Goal: Information Seeking & Learning: Learn about a topic

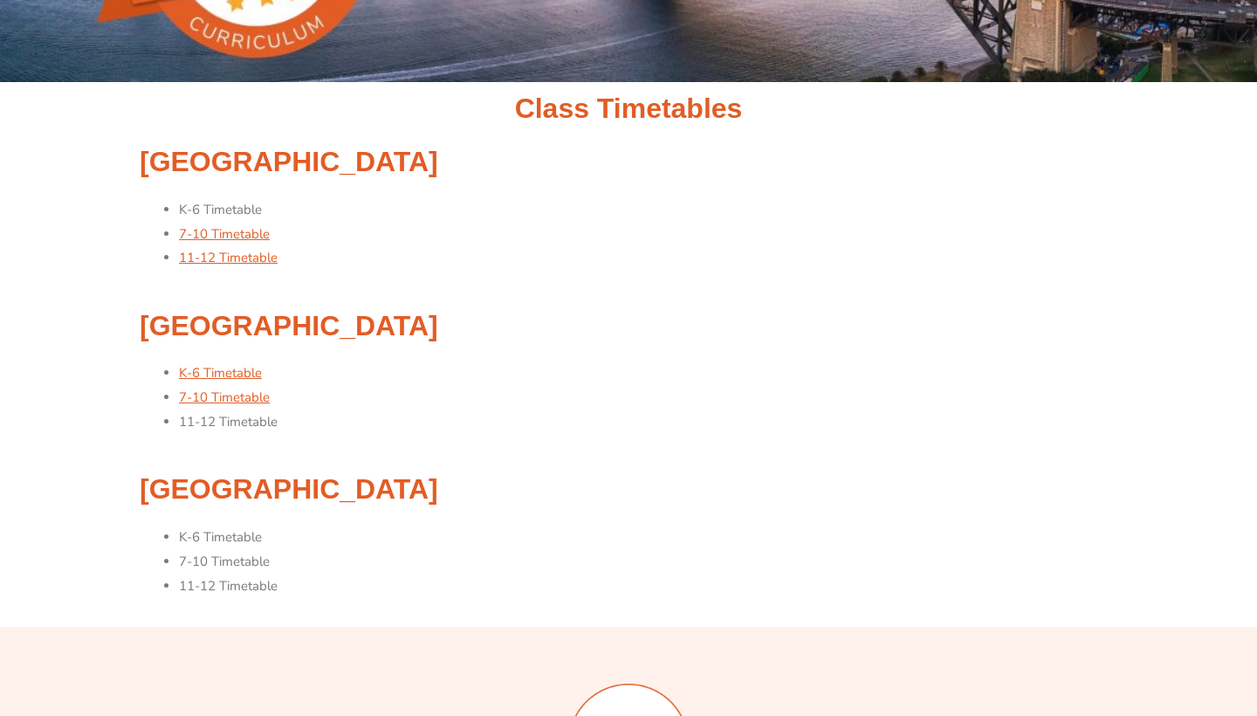
scroll to position [127, 0]
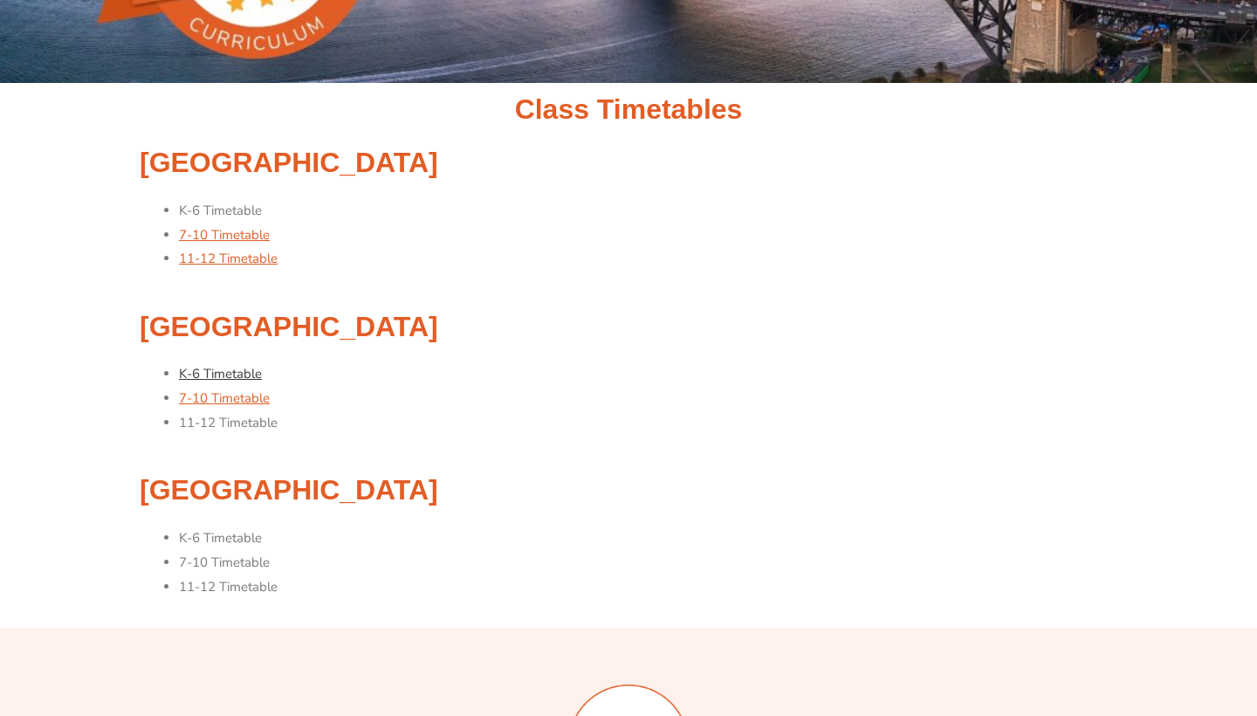
click at [235, 373] on link "K-6 Timetable" at bounding box center [220, 373] width 83 height 17
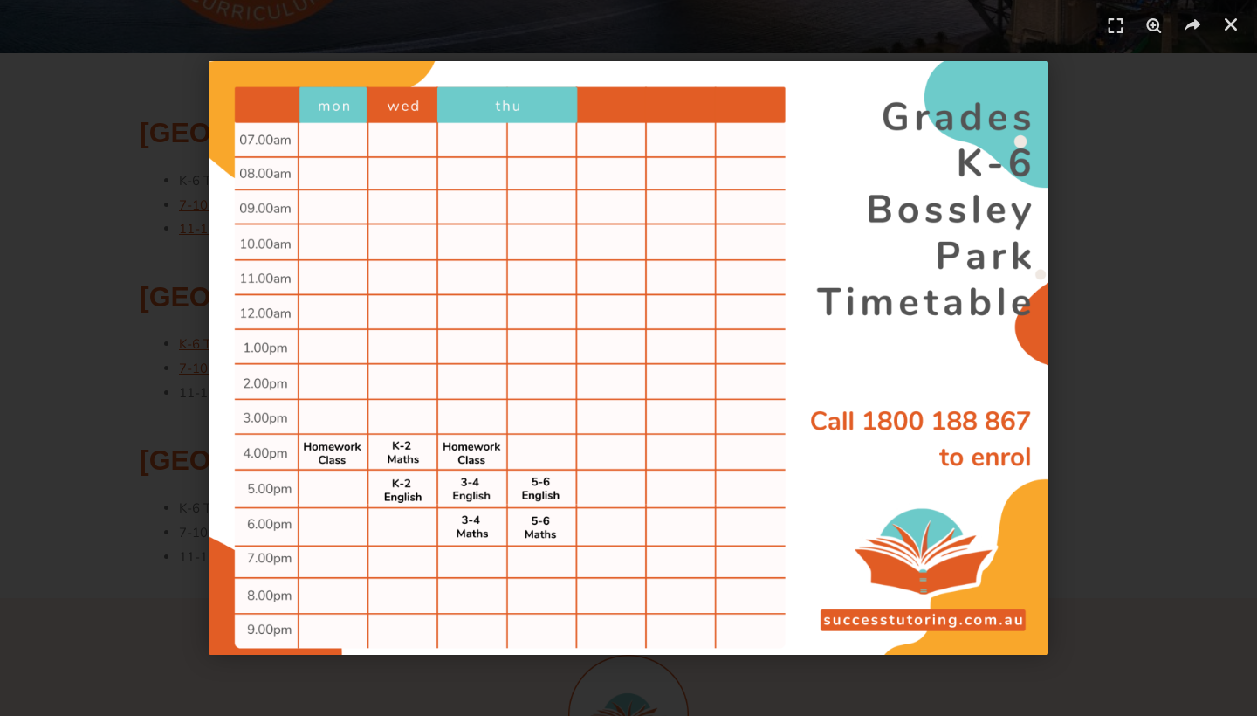
scroll to position [155, 0]
click at [1229, 34] on link "Close (Esc)" at bounding box center [1231, 24] width 26 height 26
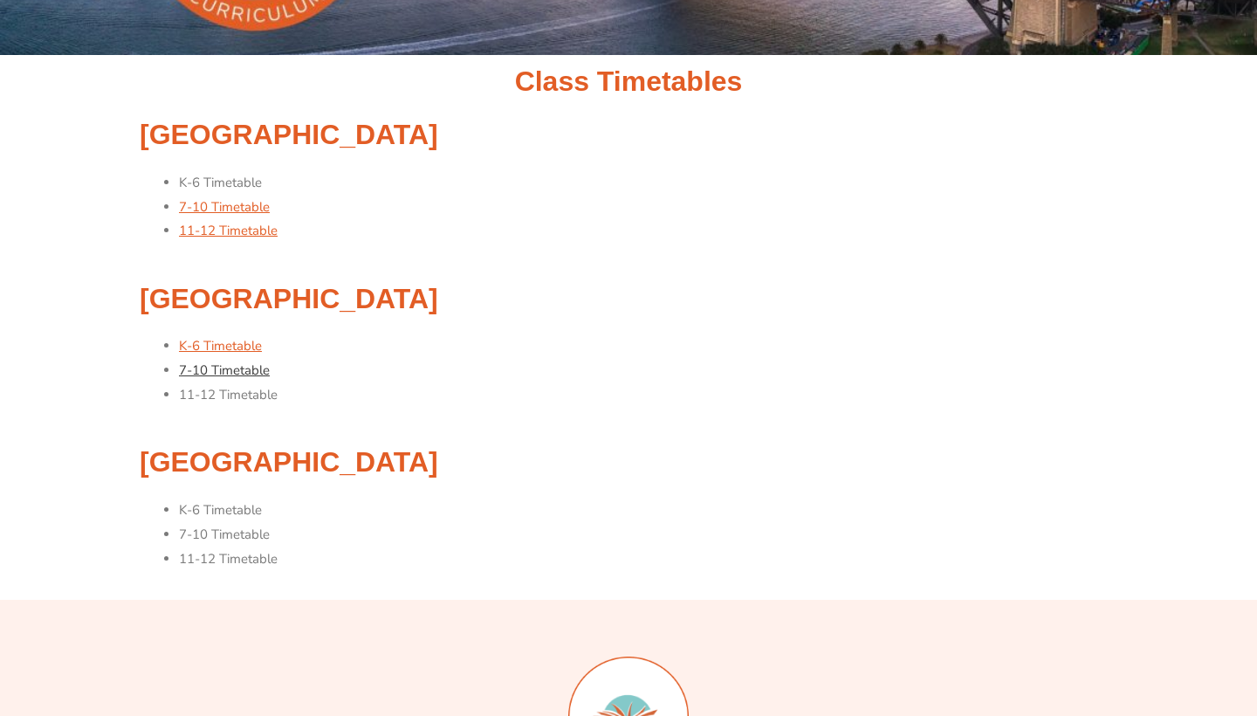
click at [232, 369] on link "7-10 Timetable" at bounding box center [224, 369] width 91 height 17
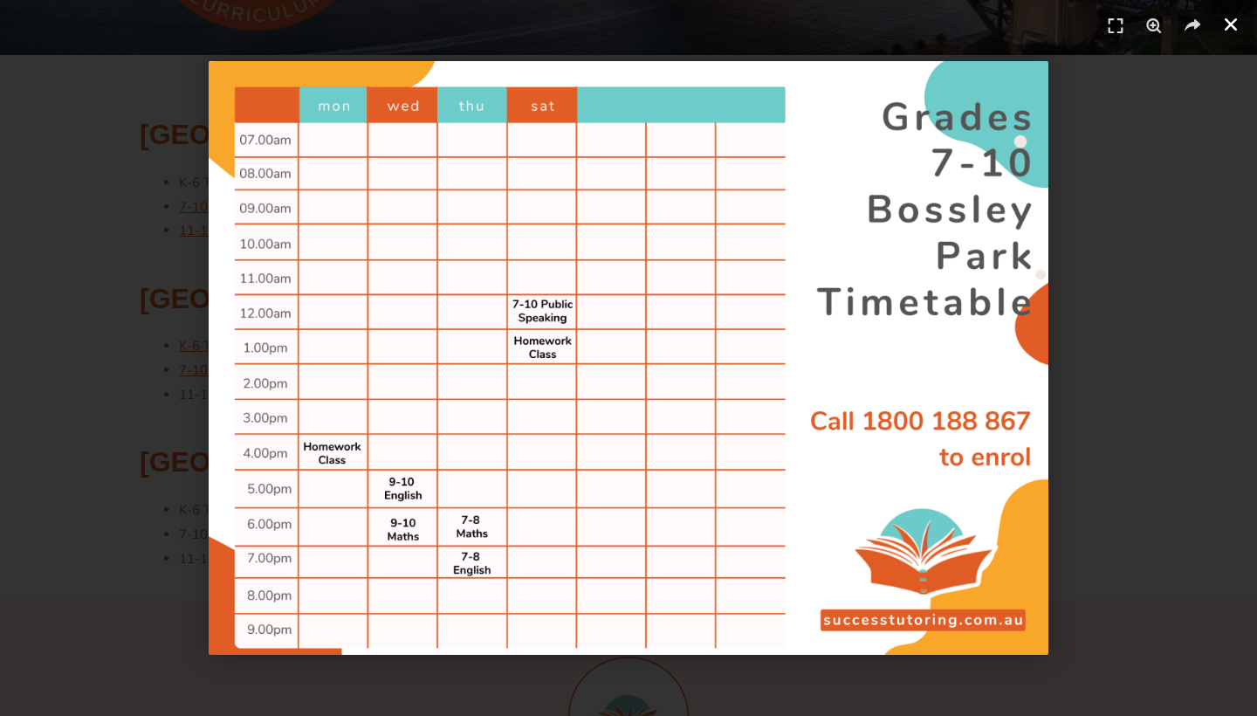
click at [1227, 31] on icon "Close (Esc)" at bounding box center [1230, 24] width 17 height 17
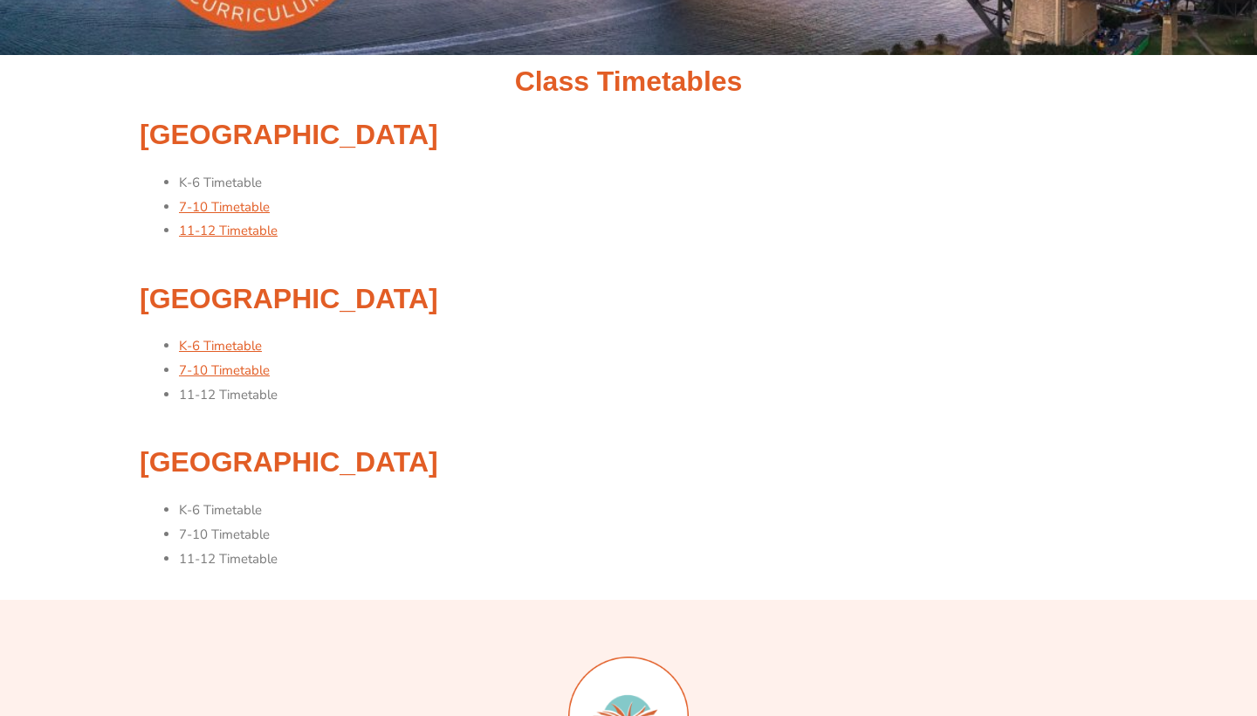
click at [215, 506] on li "K-6 Timetable" at bounding box center [648, 510] width 938 height 24
click at [192, 499] on li "K-6 Timetable" at bounding box center [648, 510] width 938 height 24
click at [216, 181] on li "K-6 Timetable" at bounding box center [648, 183] width 938 height 24
click at [221, 206] on link "7-10 Timetable" at bounding box center [224, 206] width 91 height 17
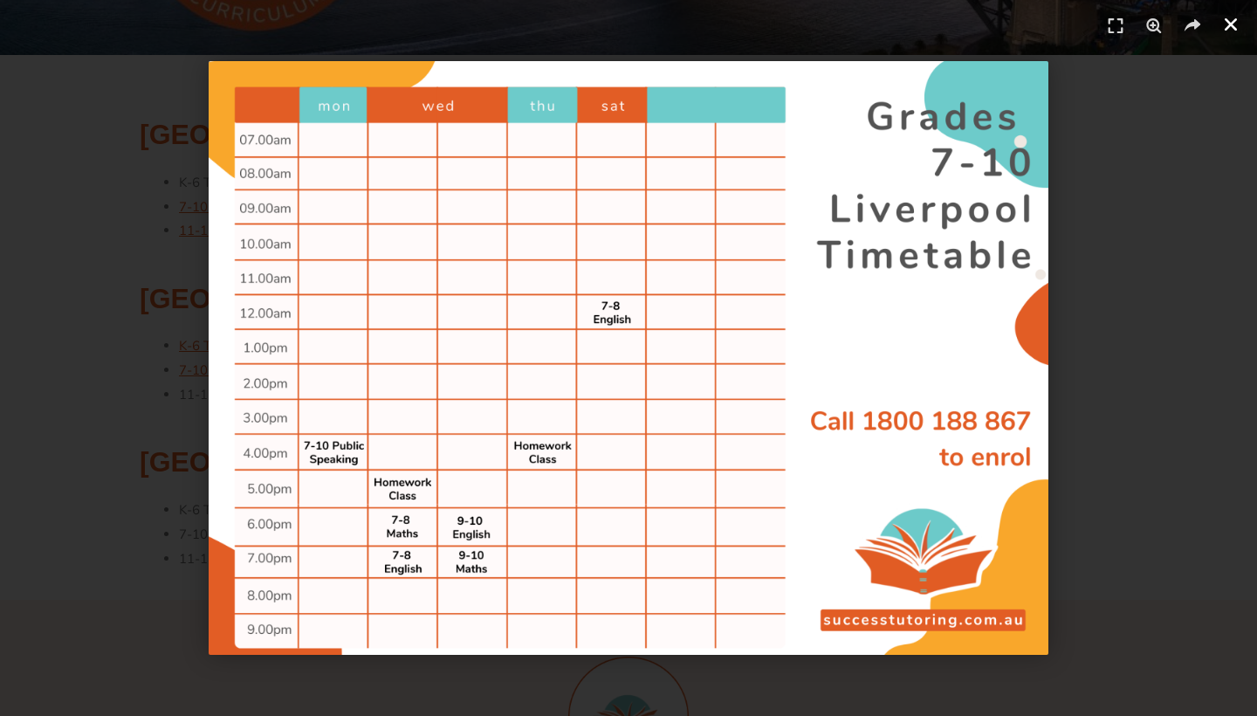
click at [1234, 24] on icon "Close (Esc)" at bounding box center [1230, 24] width 17 height 17
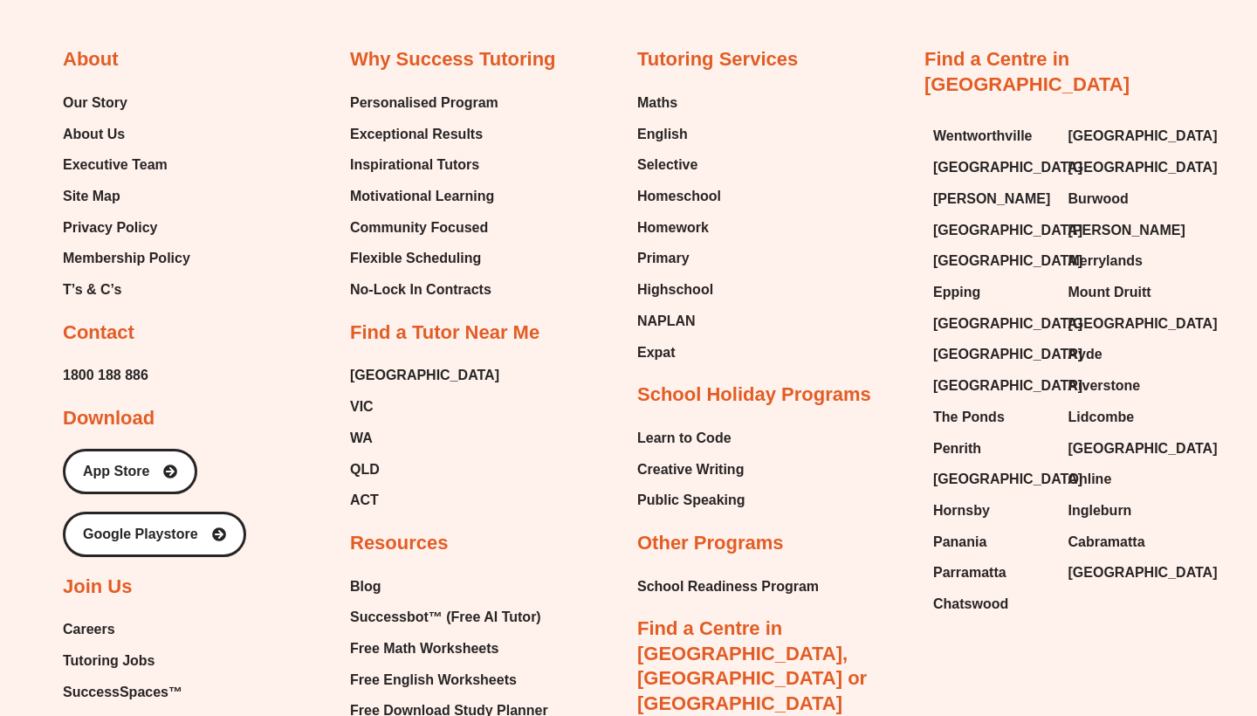
scroll to position [1115, 0]
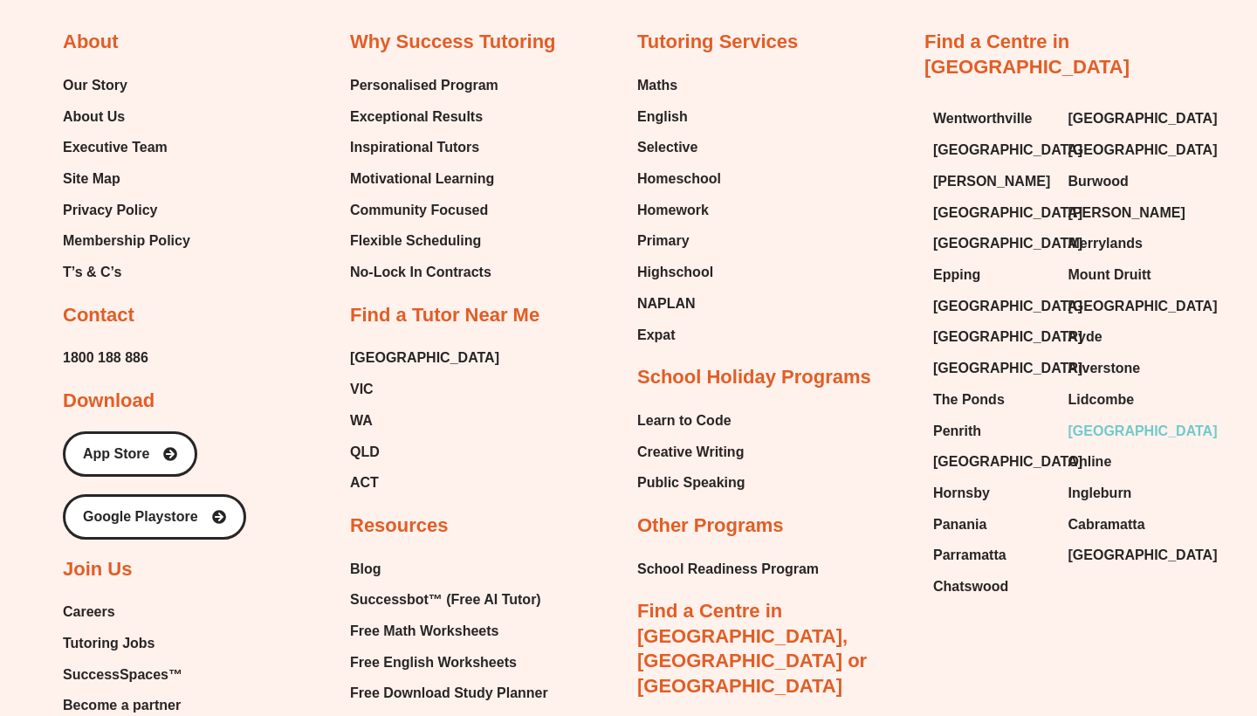
click at [1124, 418] on span "[GEOGRAPHIC_DATA]" at bounding box center [1142, 431] width 149 height 26
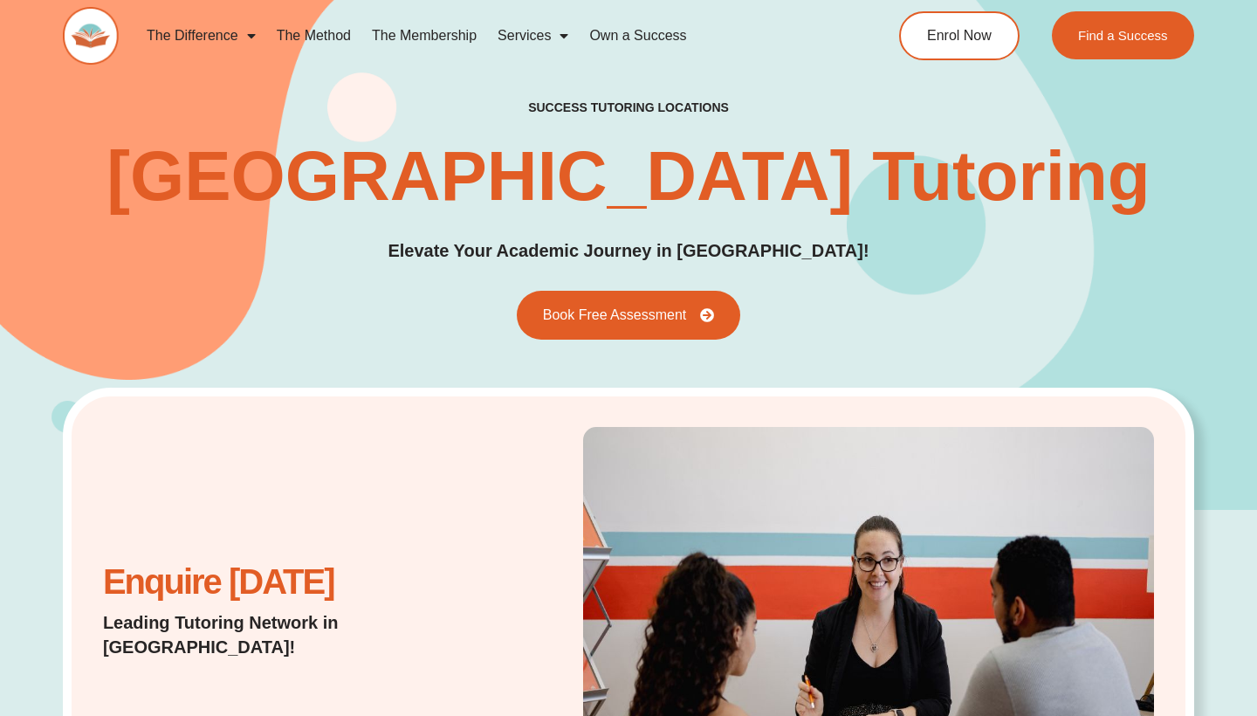
click at [642, 38] on link "Own a Success" at bounding box center [638, 36] width 118 height 40
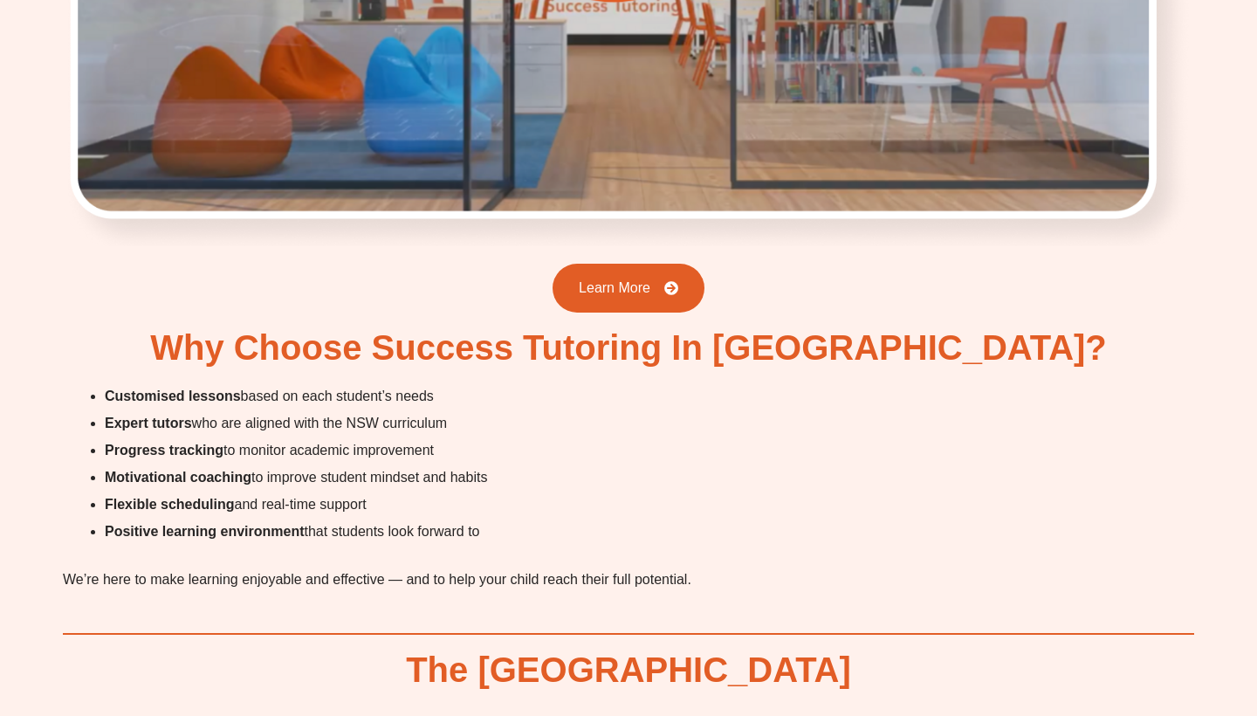
scroll to position [3841, 0]
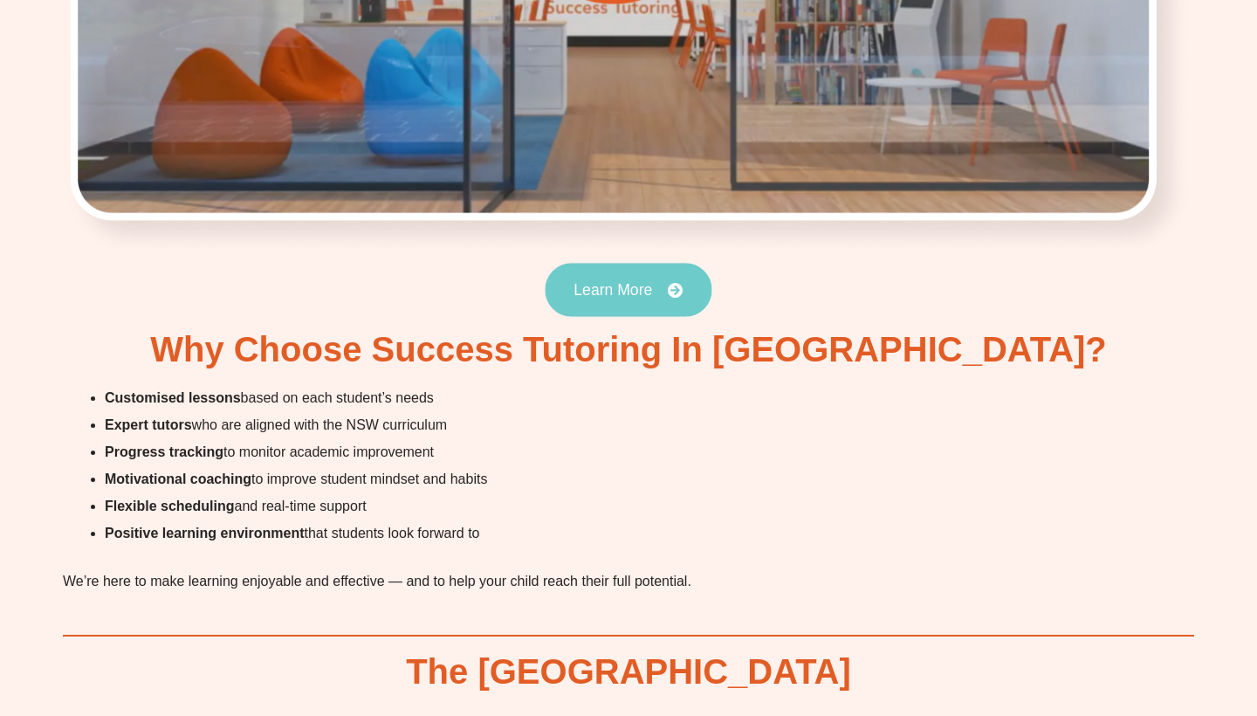
click at [602, 282] on span "Learn More" at bounding box center [612, 290] width 79 height 16
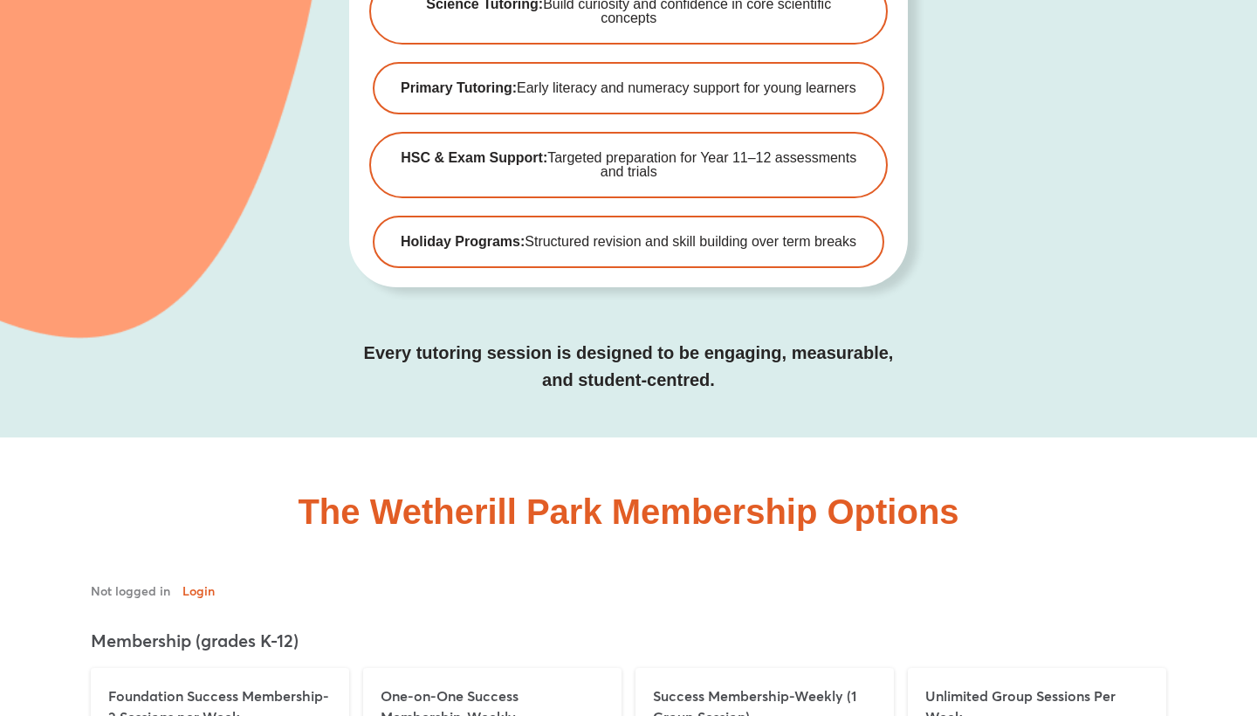
scroll to position [5131, 0]
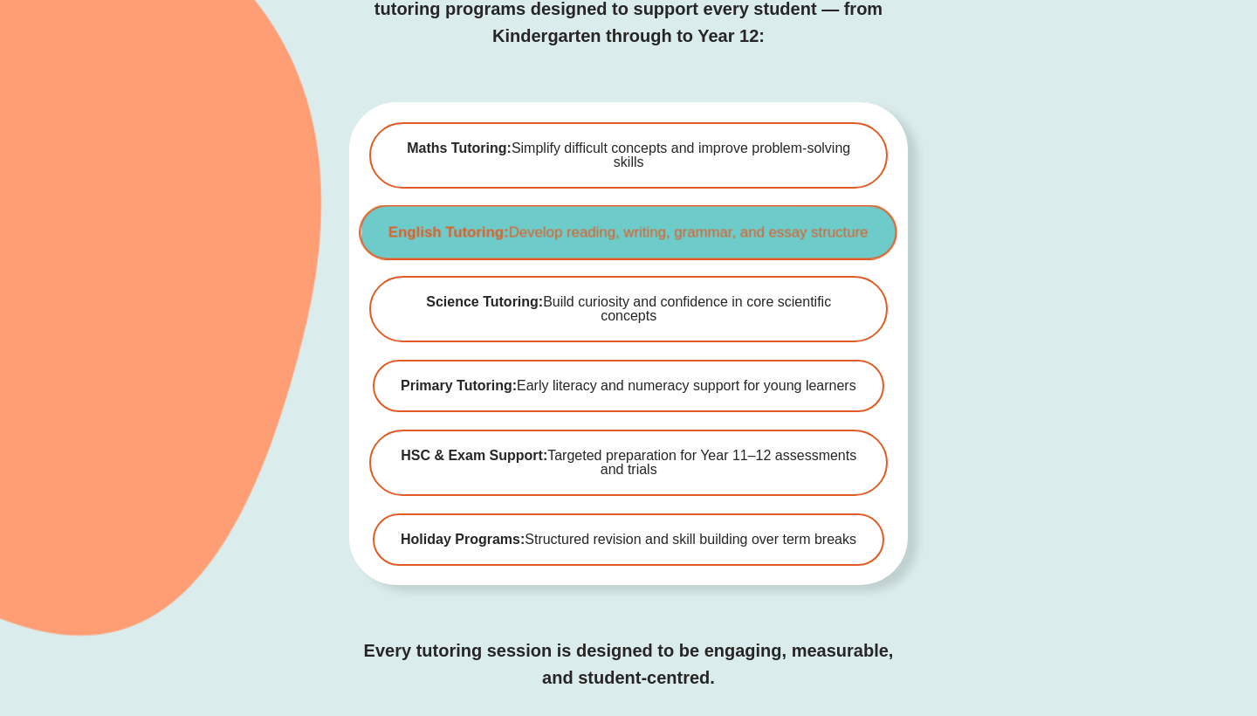
click at [463, 223] on b "English Tutoring:" at bounding box center [448, 231] width 120 height 16
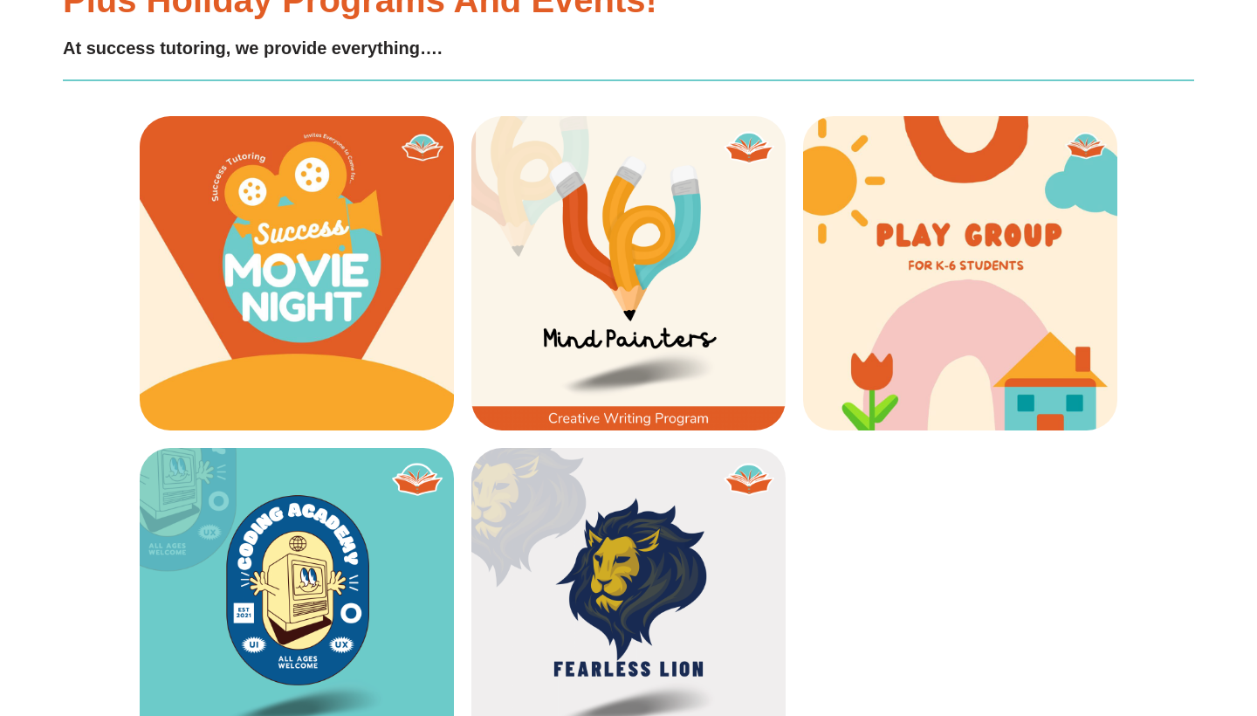
scroll to position [2518, 0]
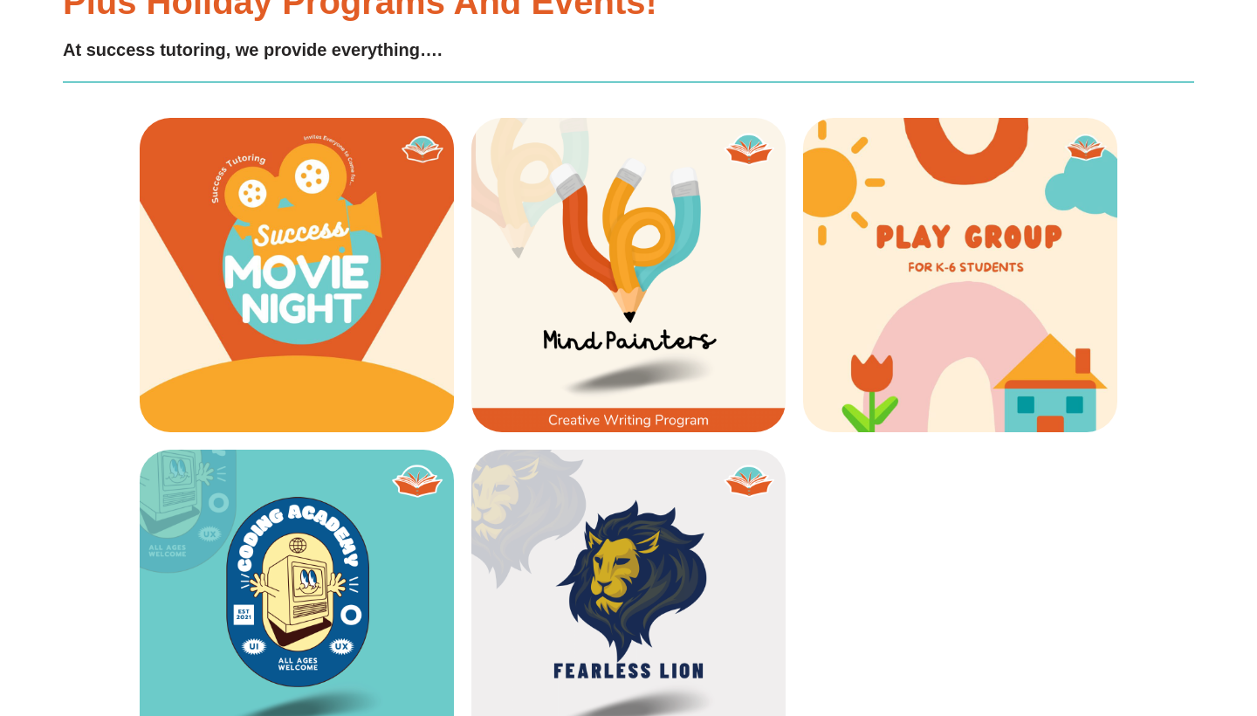
click at [625, 250] on img at bounding box center [628, 275] width 314 height 314
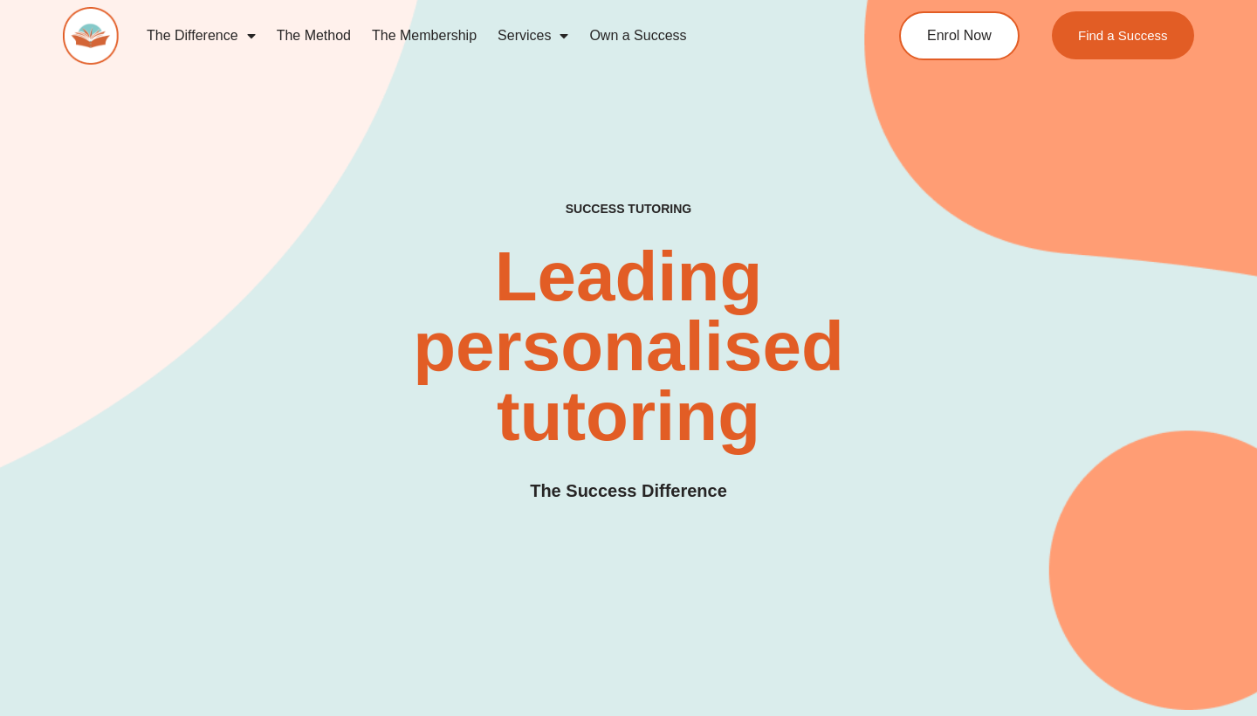
scroll to position [0, 0]
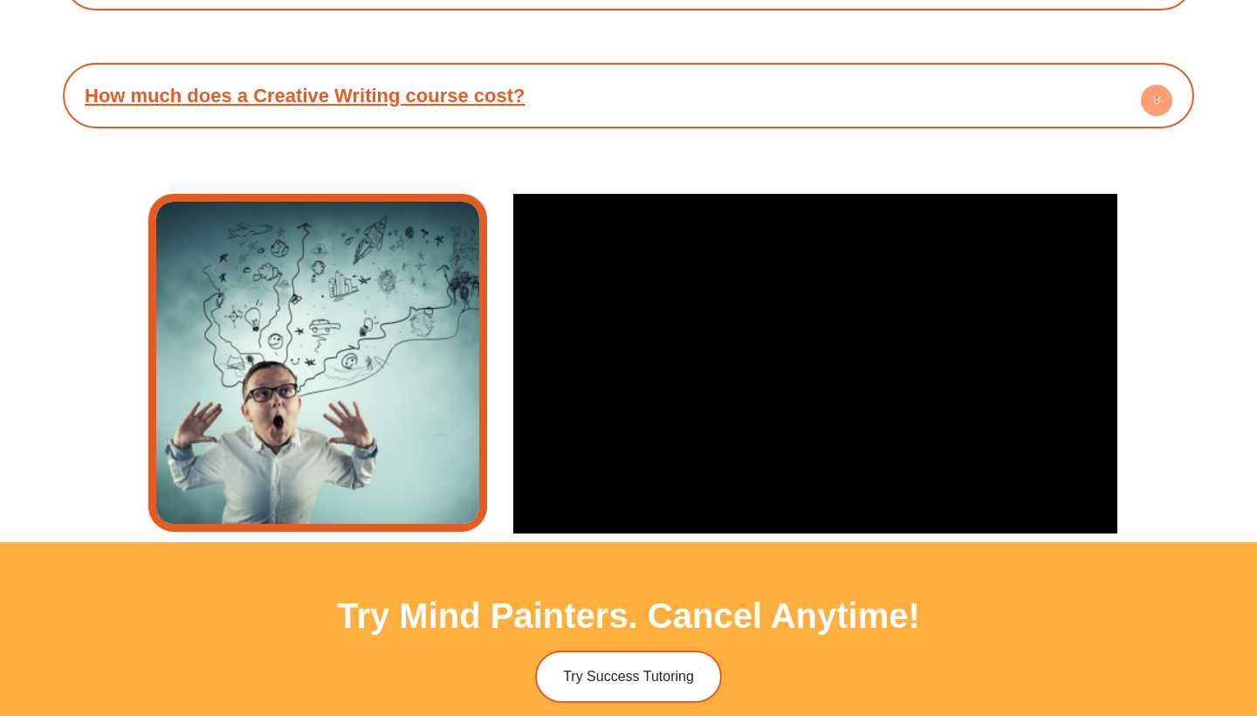
scroll to position [3485, 0]
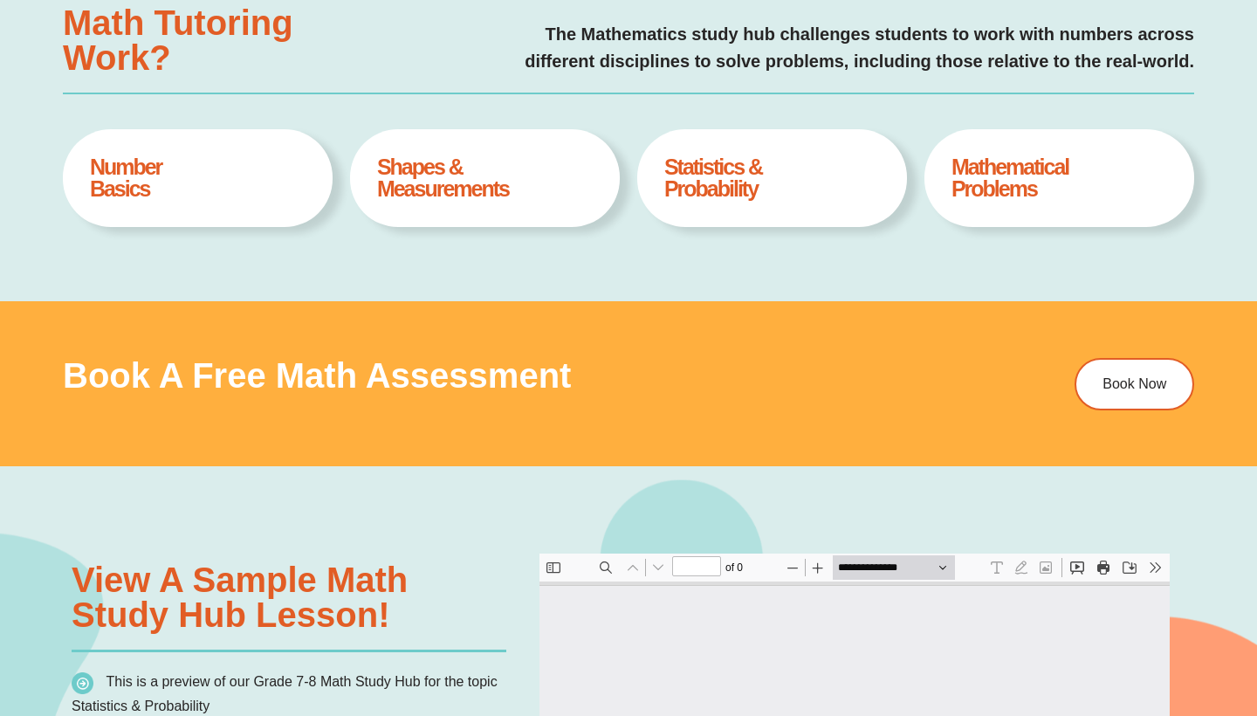
type input "*"
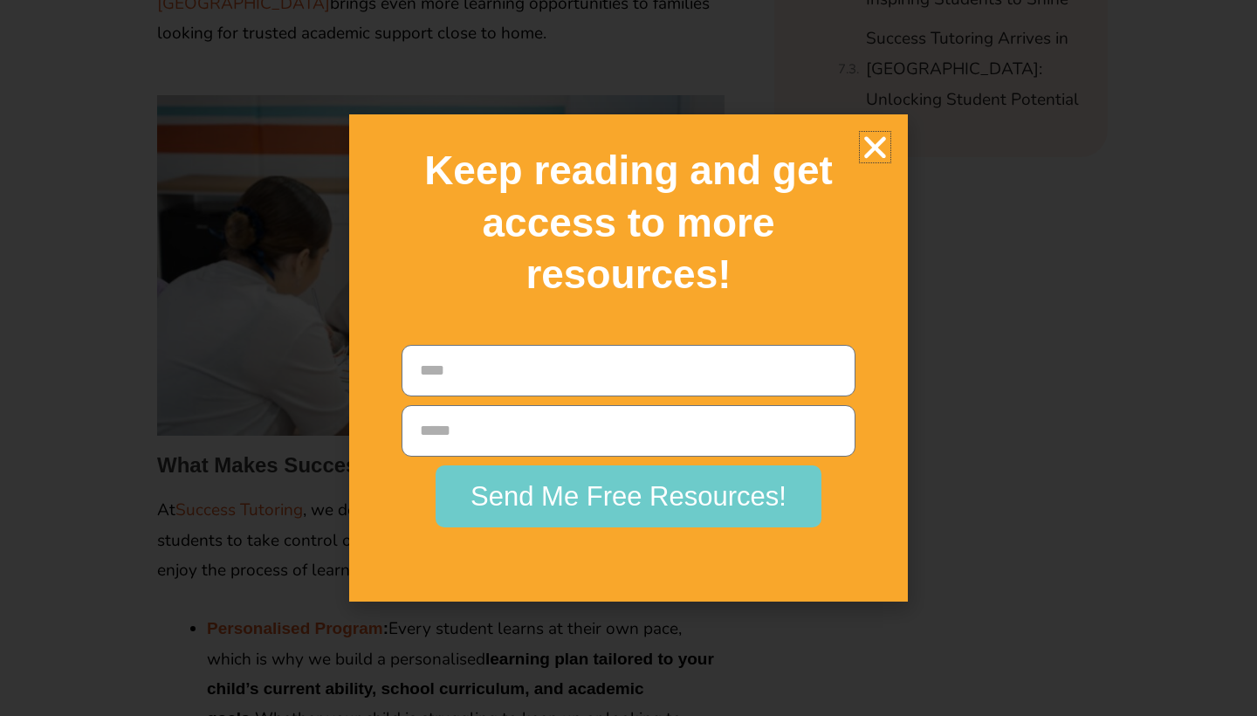
scroll to position [1239, 0]
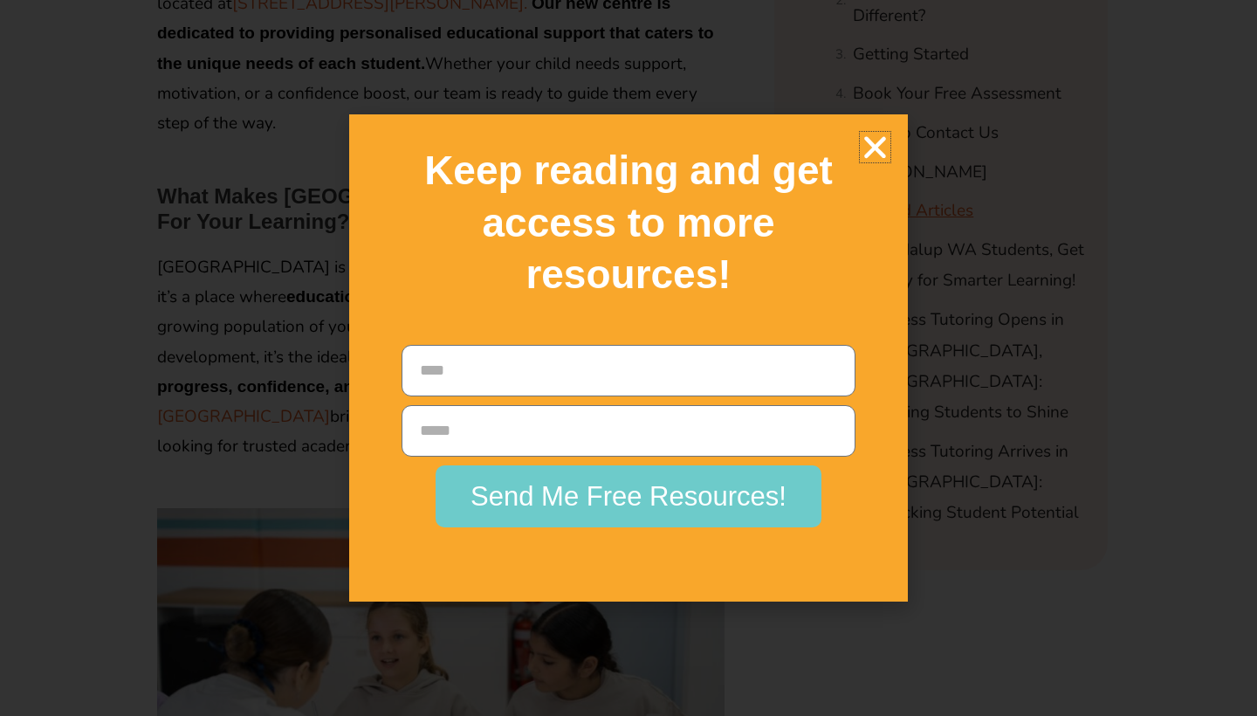
click at [873, 162] on icon "Close" at bounding box center [875, 147] width 31 height 31
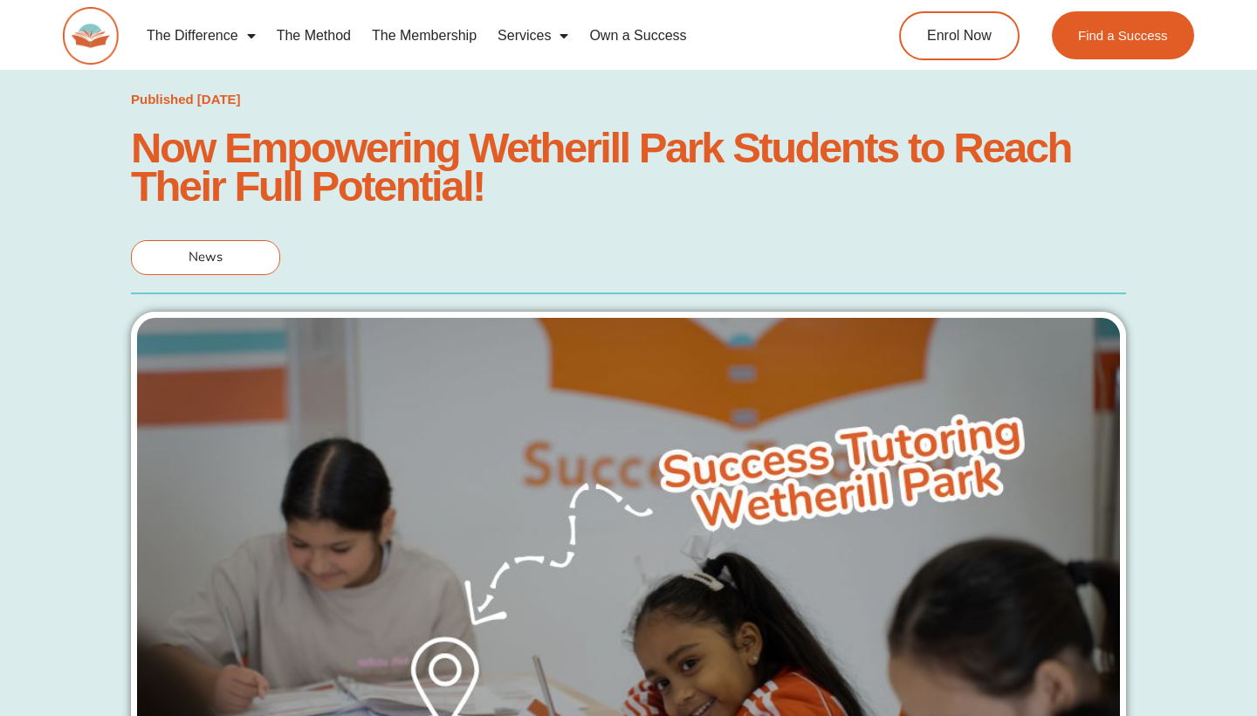
scroll to position [0, 0]
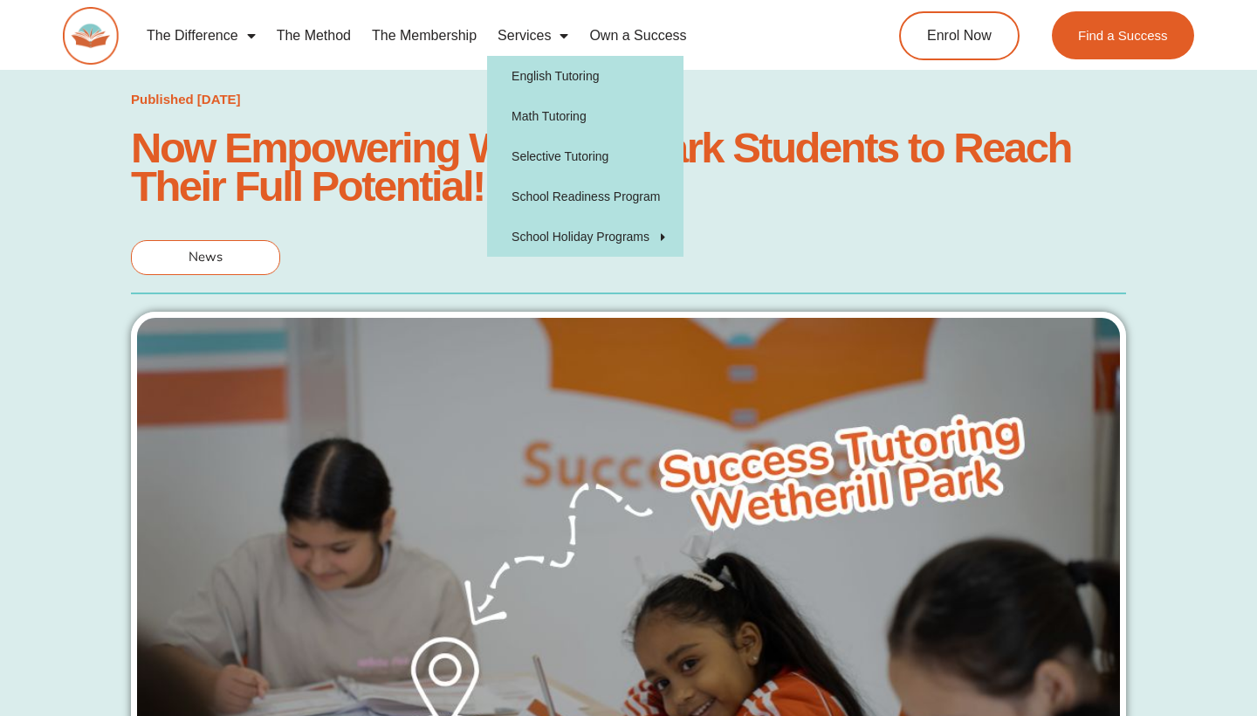
click at [516, 35] on link "Services" at bounding box center [533, 36] width 92 height 40
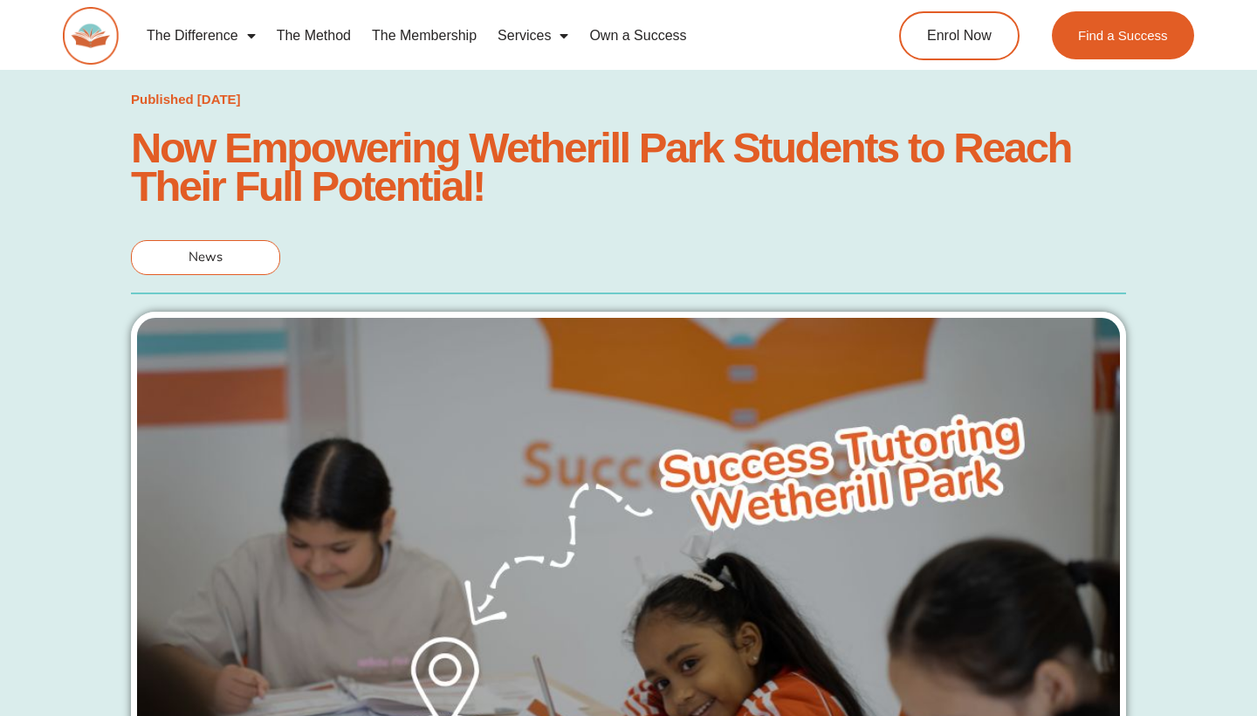
click at [516, 35] on link "Services" at bounding box center [533, 36] width 92 height 40
click at [410, 32] on link "The Membership" at bounding box center [424, 36] width 126 height 40
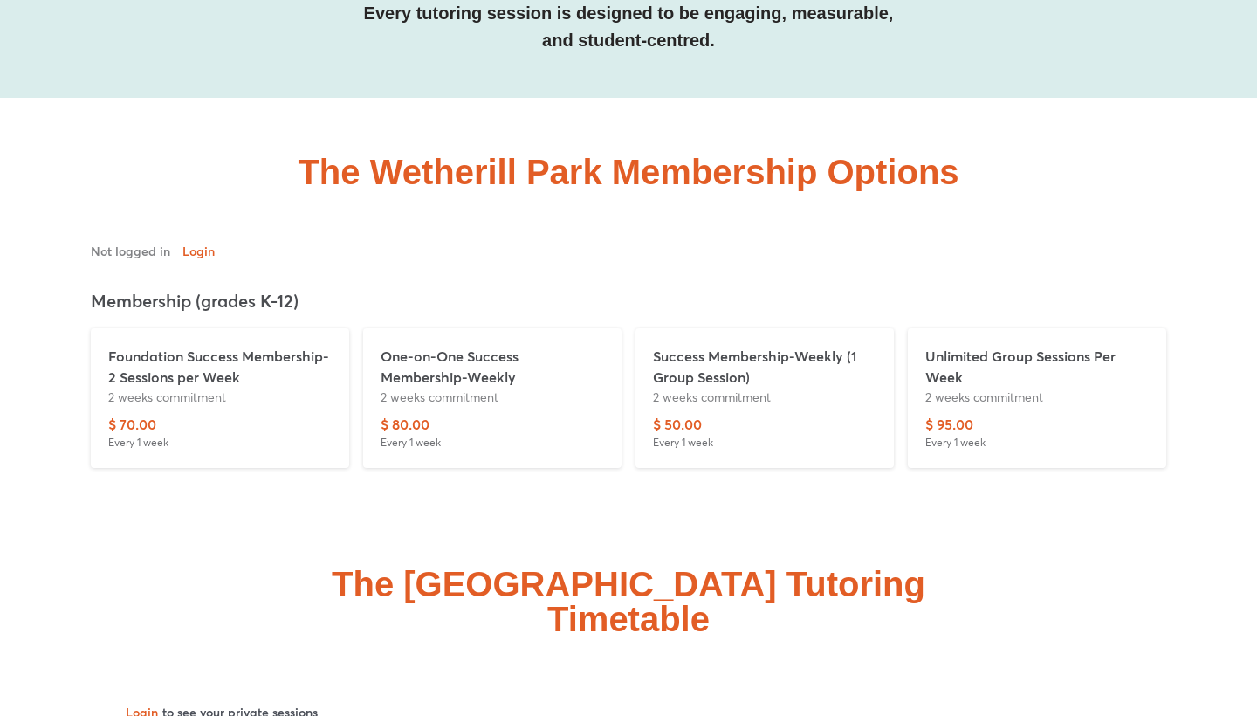
scroll to position [5770, 0]
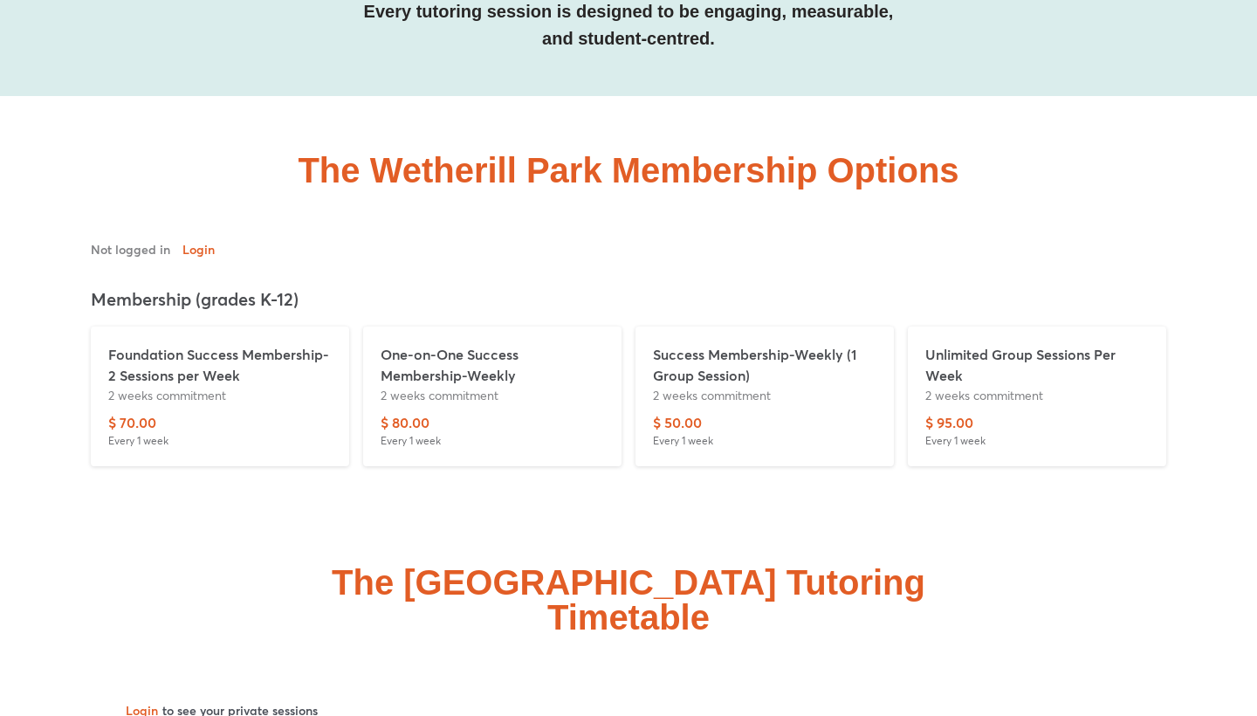
click at [470, 344] on p "One-on-One Success Membership-Weekly" at bounding box center [492, 365] width 223 height 42
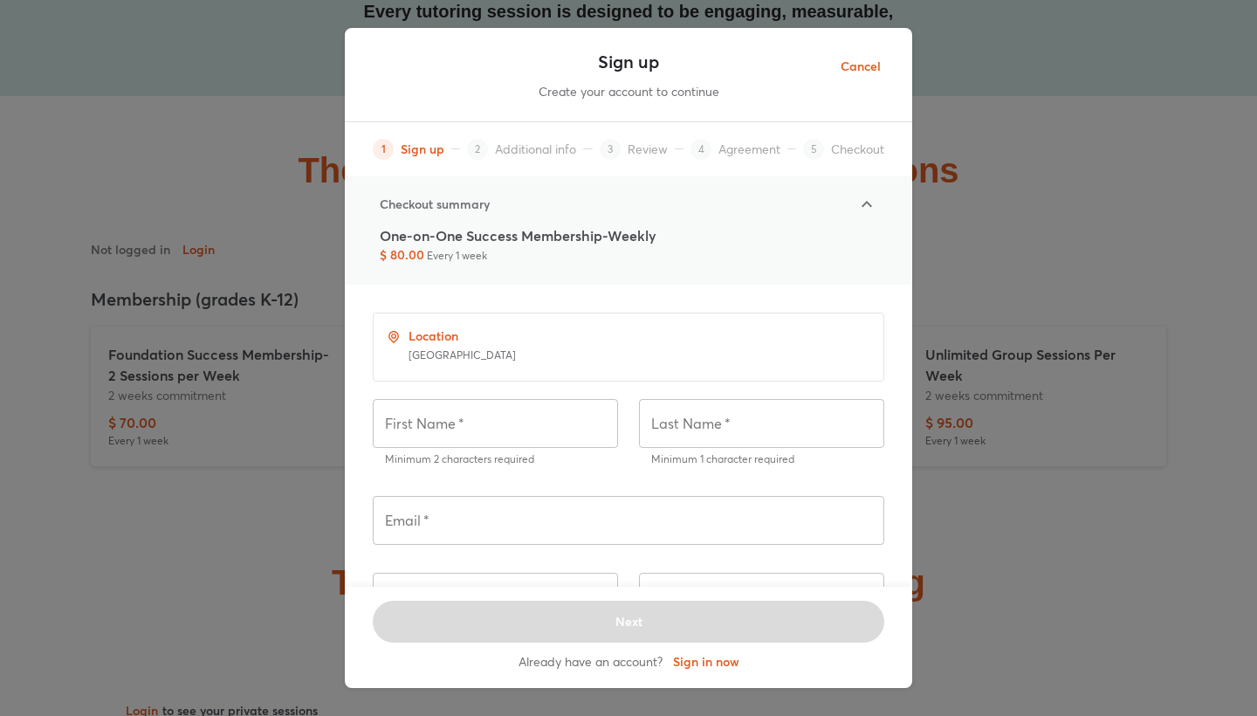
click at [855, 69] on span "Cancel" at bounding box center [861, 67] width 40 height 22
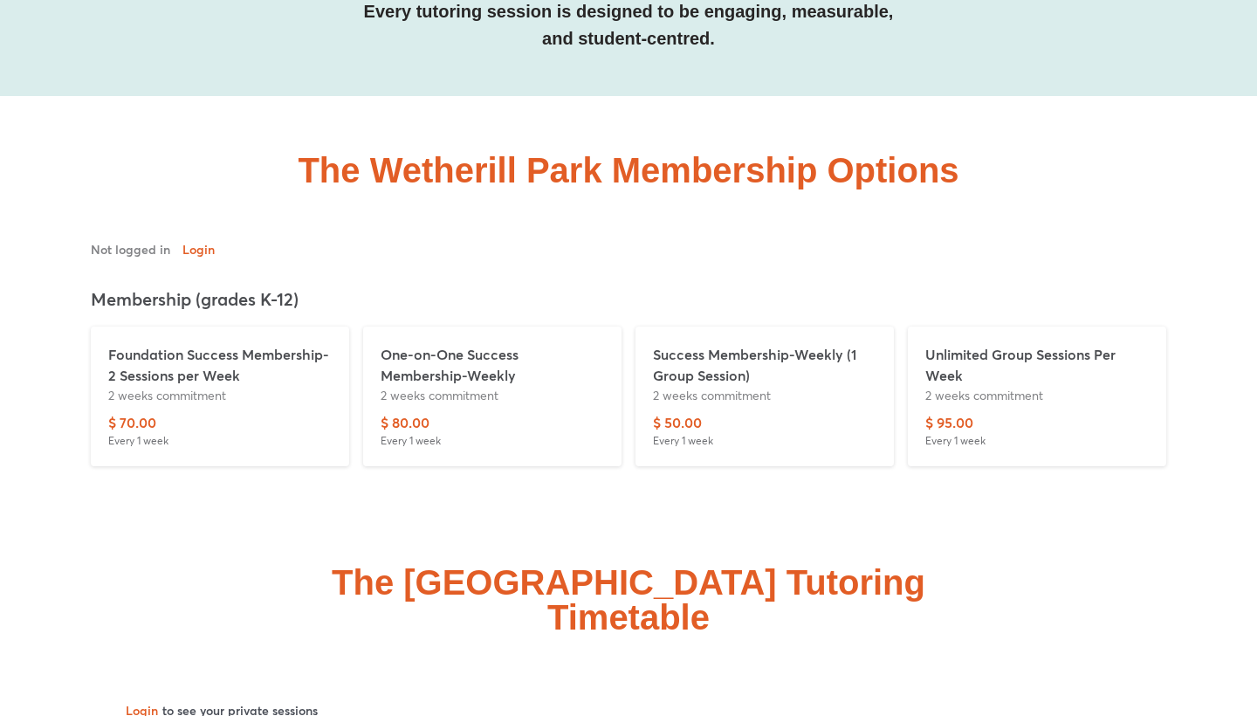
click at [688, 344] on p "Success Membership-Weekly (1 Group Session)" at bounding box center [764, 365] width 223 height 42
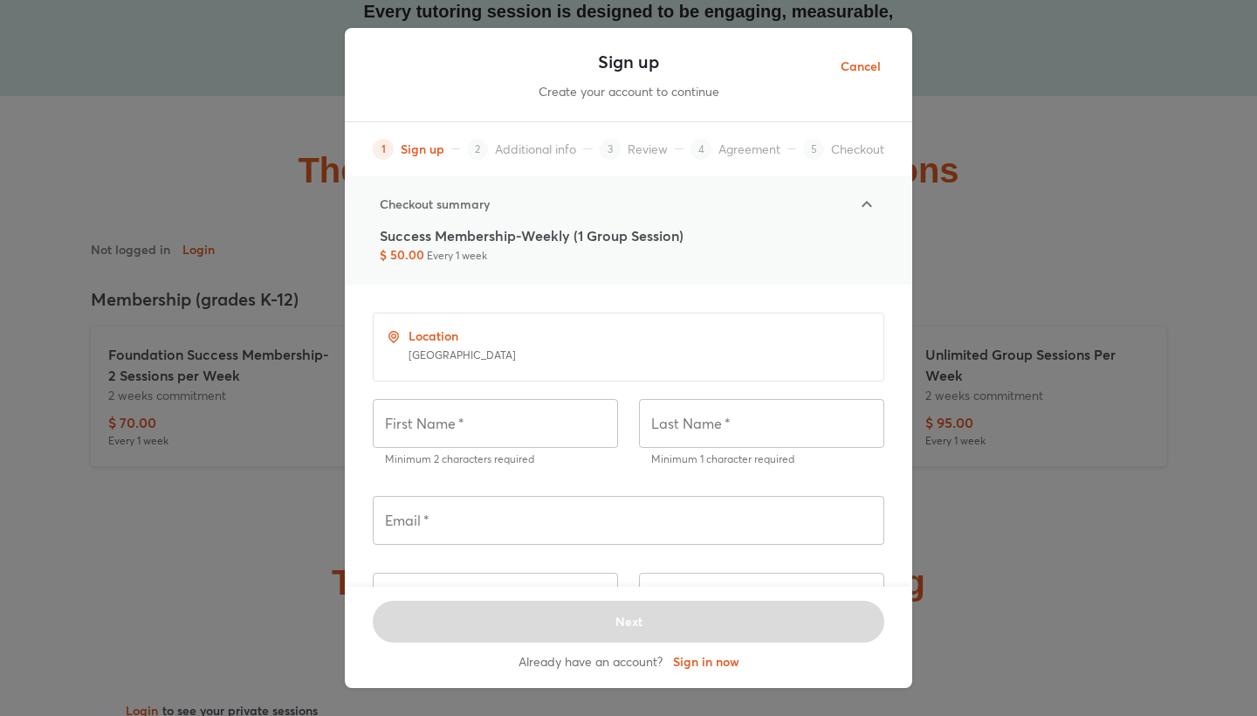
click at [868, 64] on span "Cancel" at bounding box center [861, 67] width 40 height 22
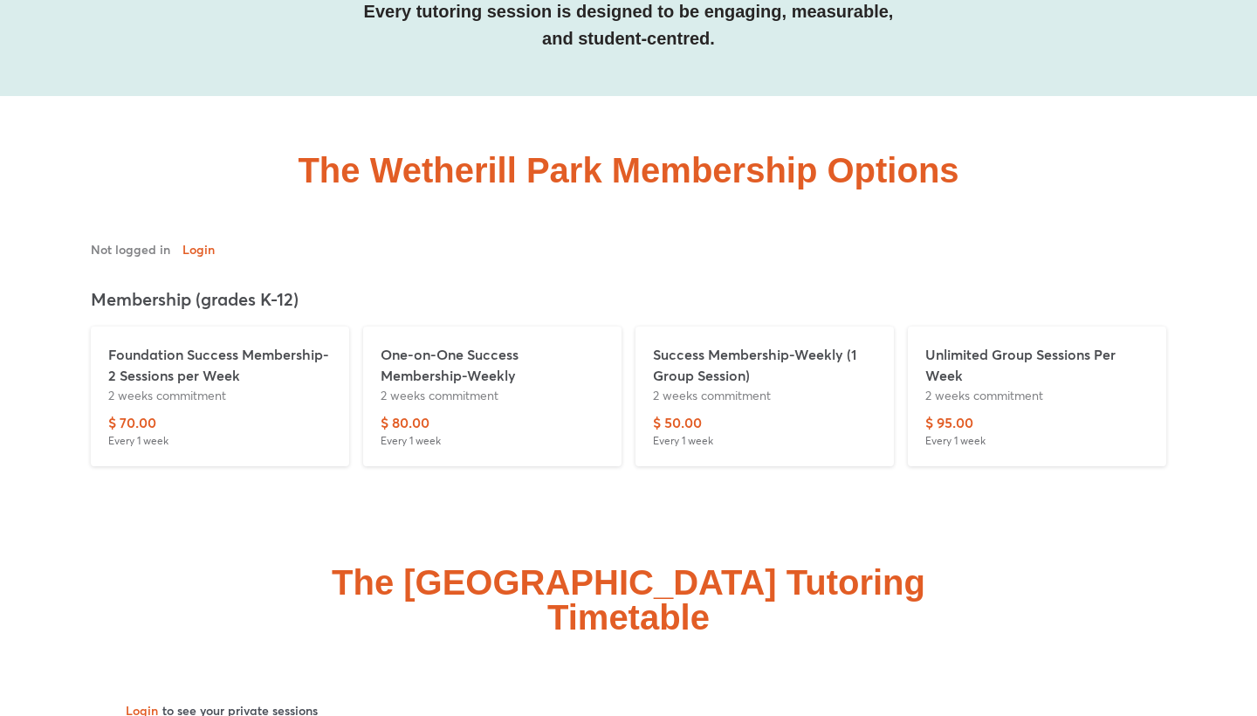
click at [160, 344] on p "Foundation Success Membership- 2 Sessions per Week" at bounding box center [219, 365] width 223 height 42
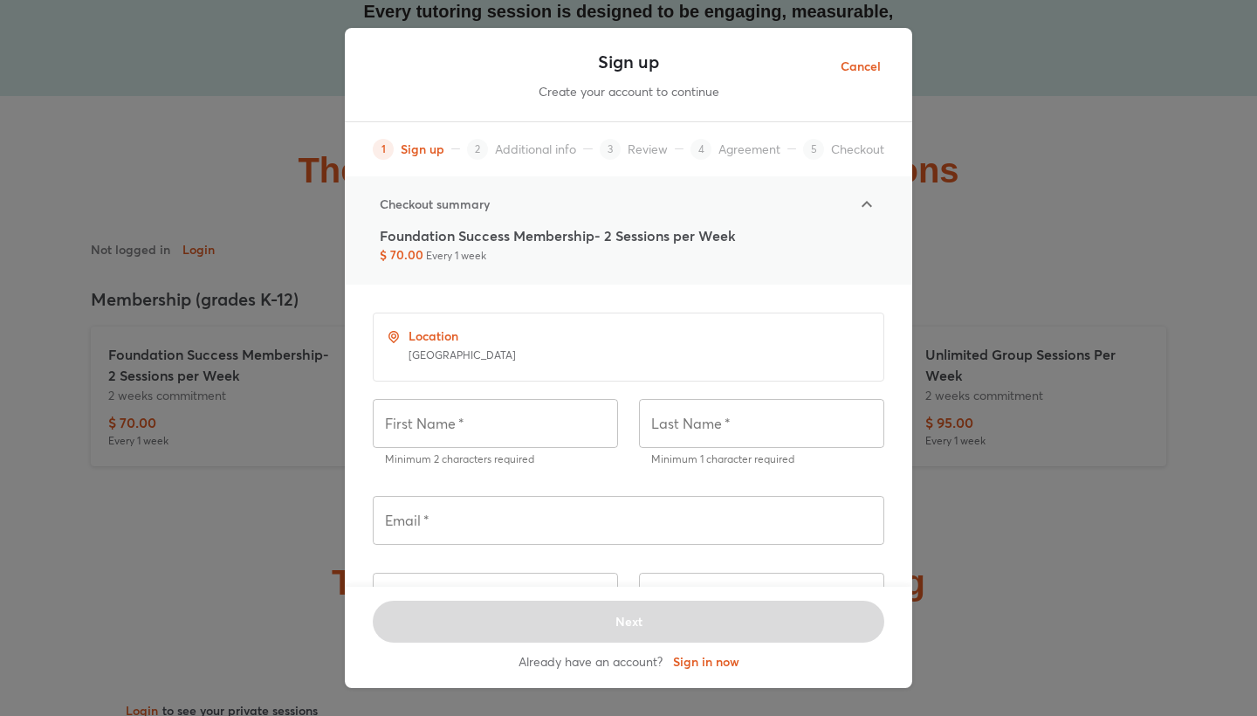
click at [864, 67] on span "Cancel" at bounding box center [861, 67] width 40 height 22
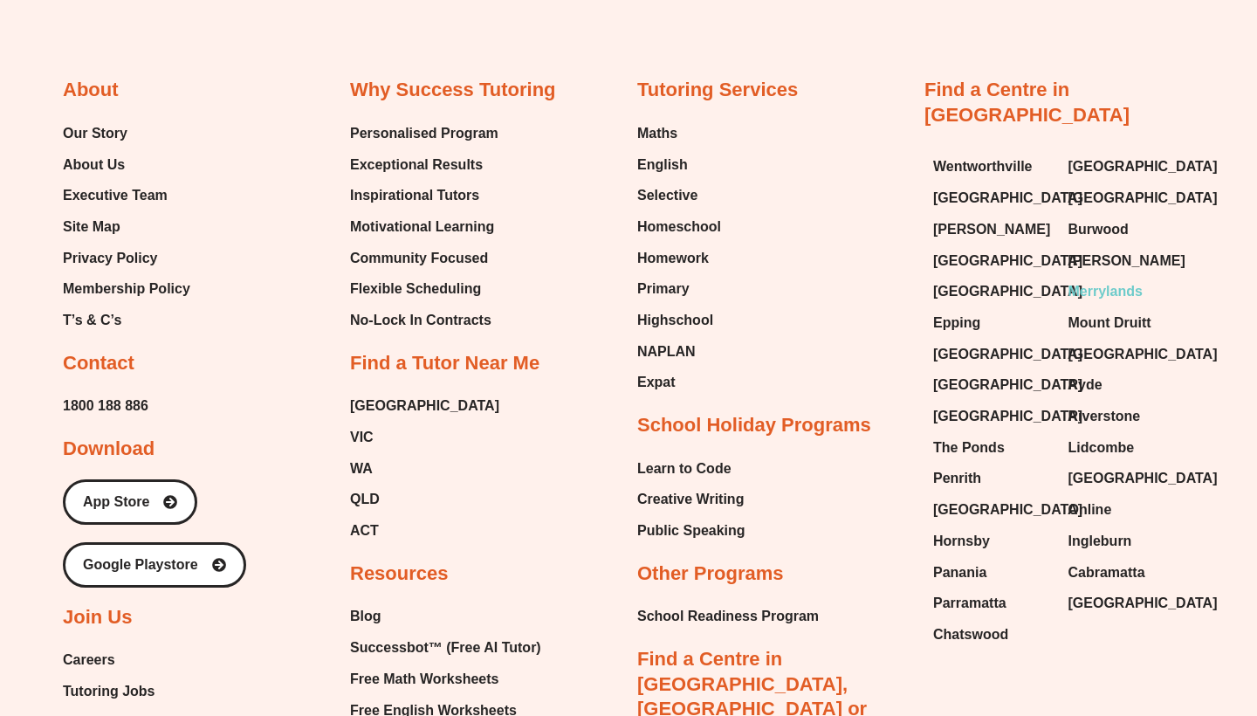
scroll to position [6711, 0]
click at [1101, 434] on span "Lidcombe" at bounding box center [1101, 447] width 66 height 26
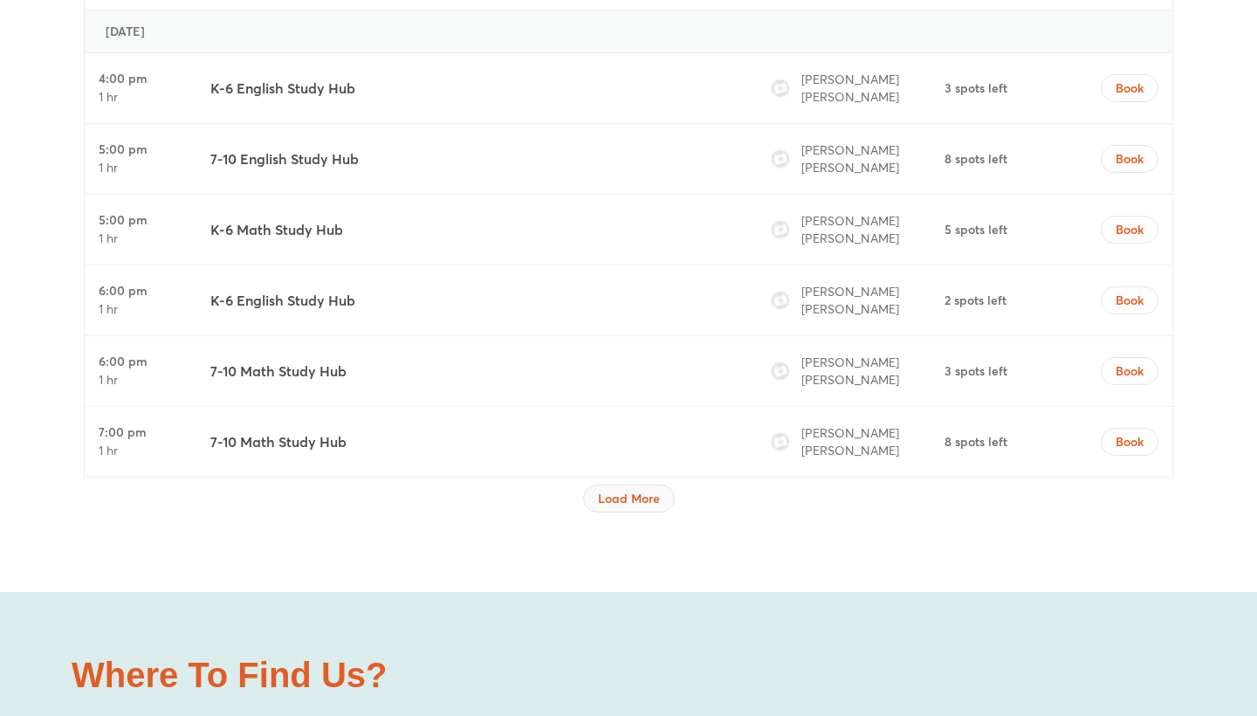
scroll to position [7023, 0]
click at [619, 488] on span "Load More" at bounding box center [629, 496] width 62 height 17
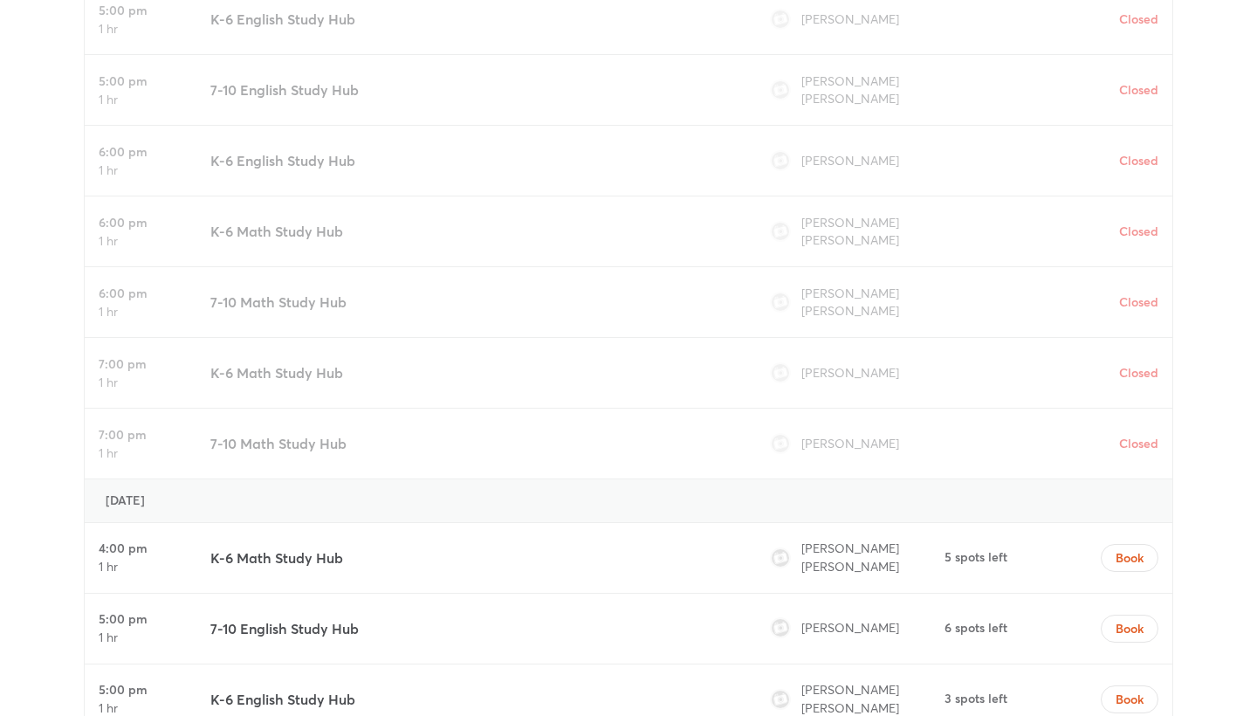
scroll to position [6080, 0]
